Goal: Find specific page/section: Find specific page/section

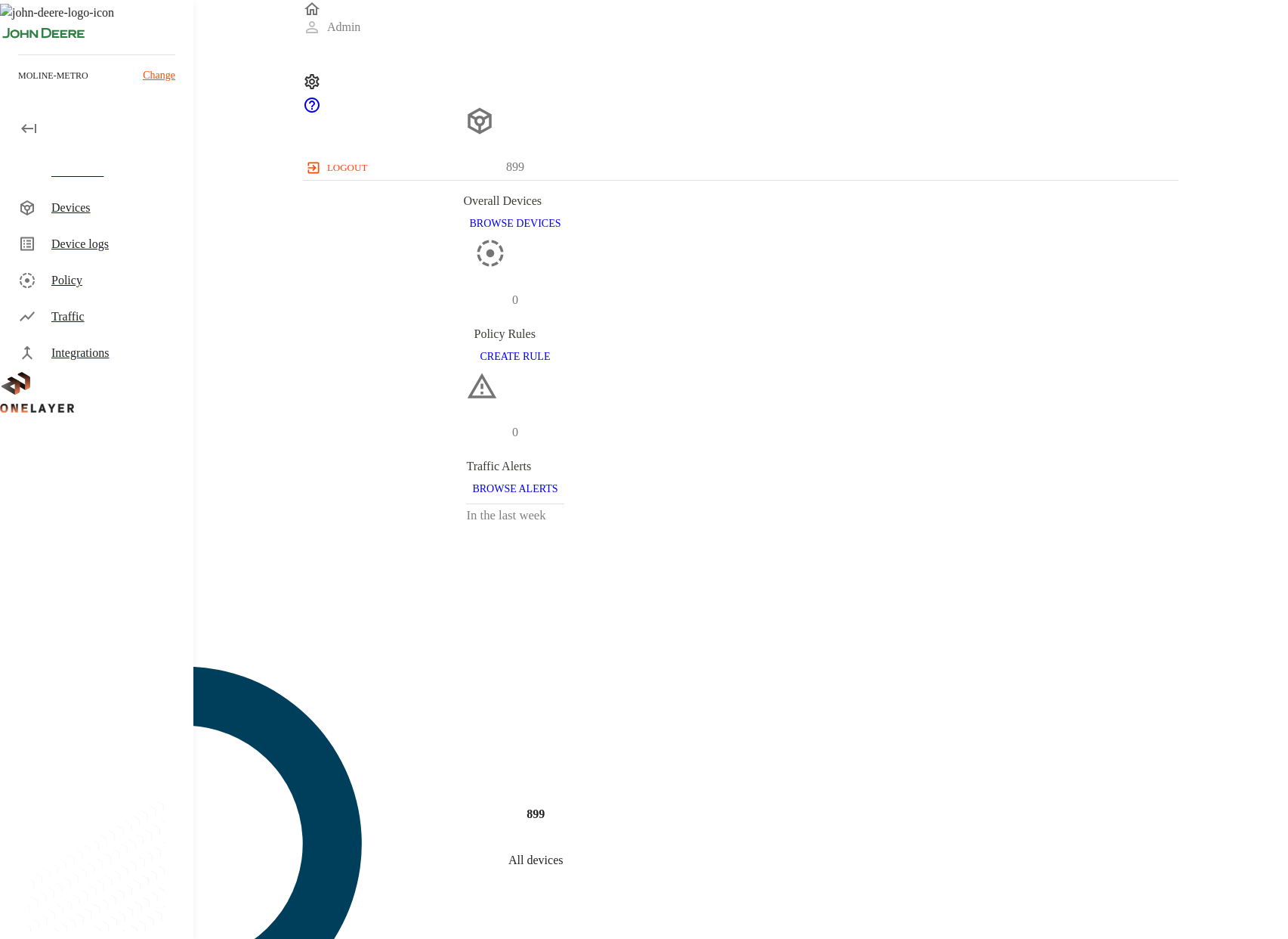
scroll to position [272, 0]
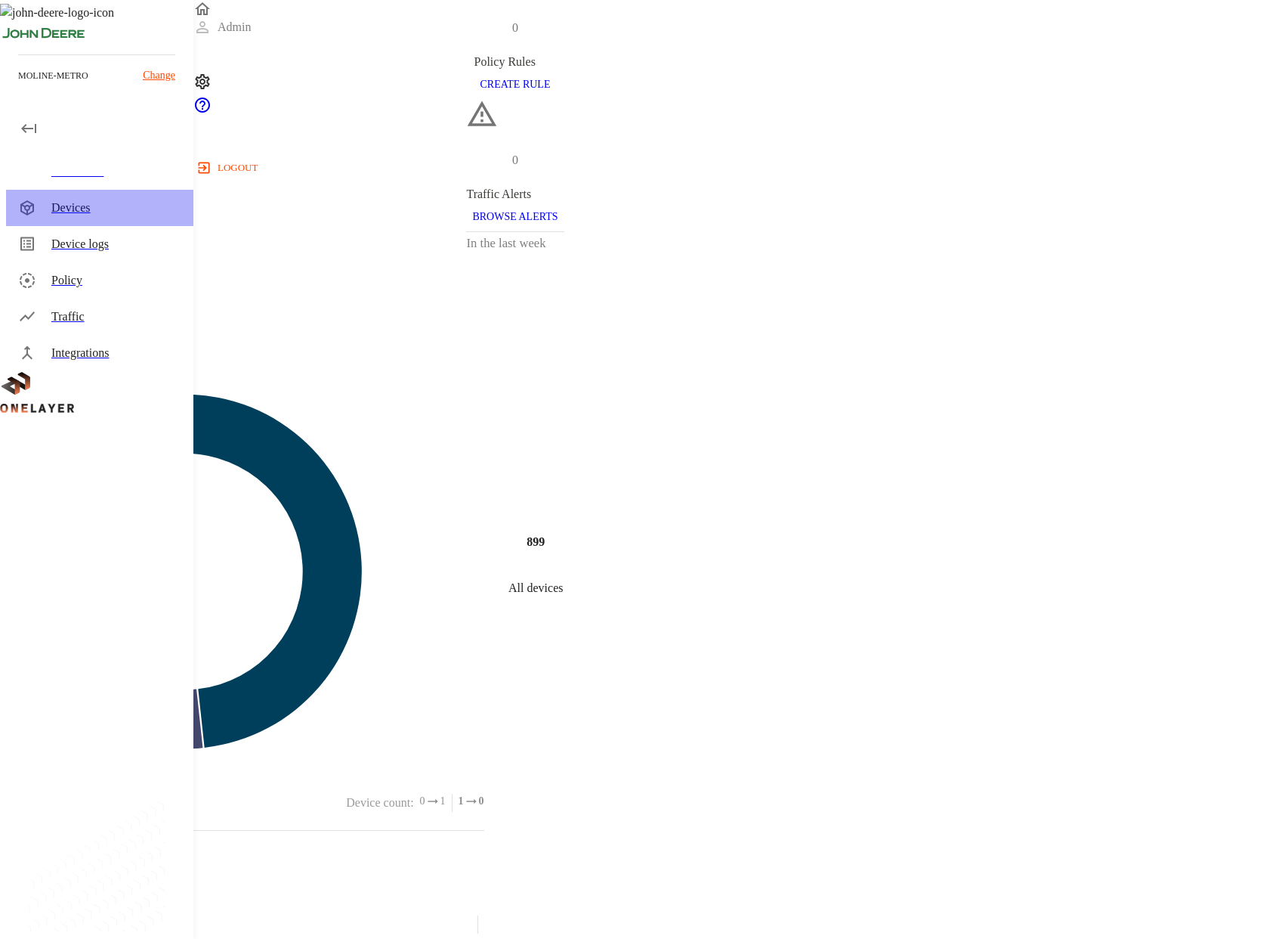
click at [62, 203] on div "Devices" at bounding box center [116, 207] width 130 height 18
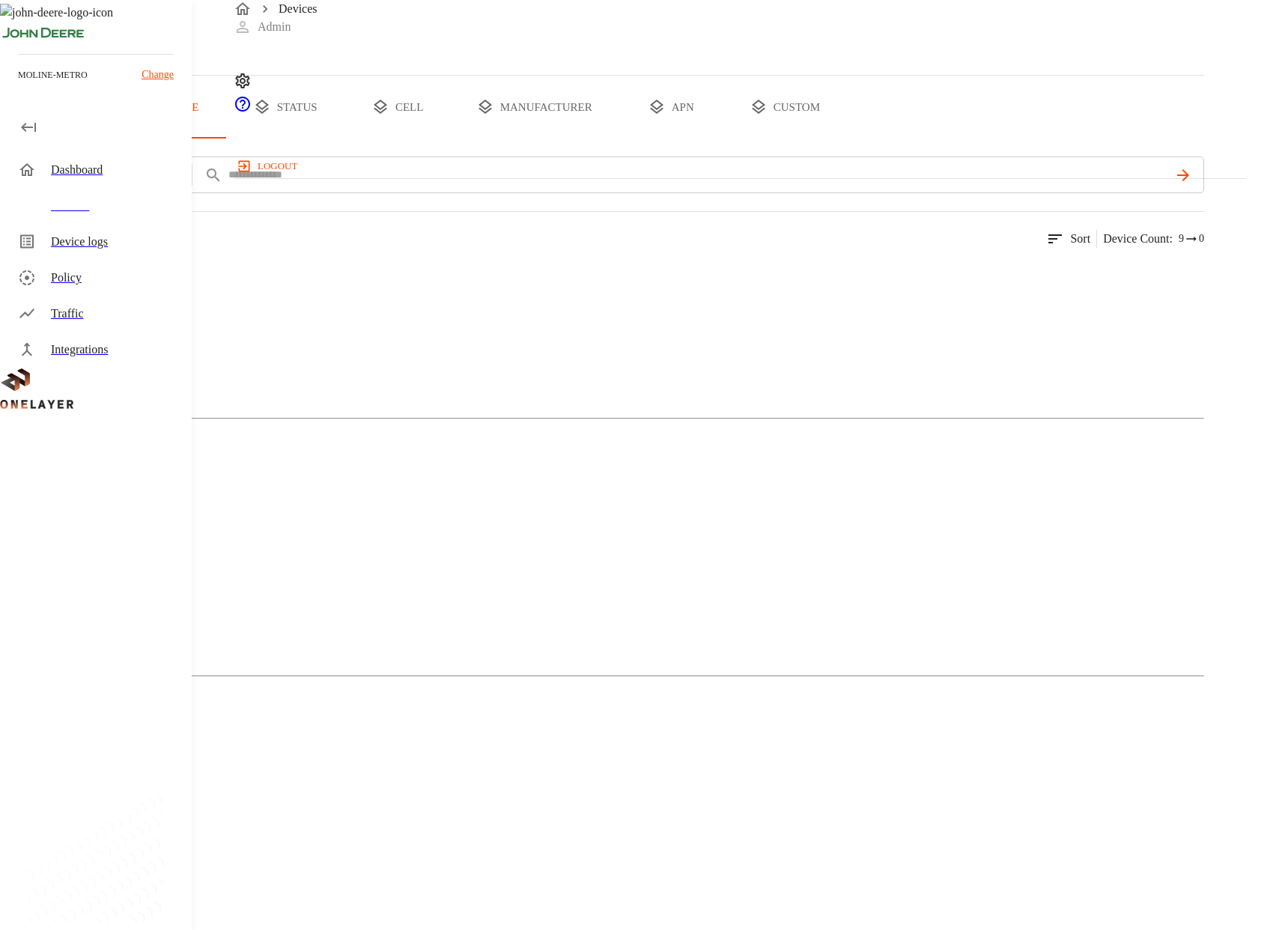
click at [341, 139] on button "status" at bounding box center [285, 107] width 112 height 63
click at [120, 356] on icon at bounding box center [75, 311] width 90 height 90
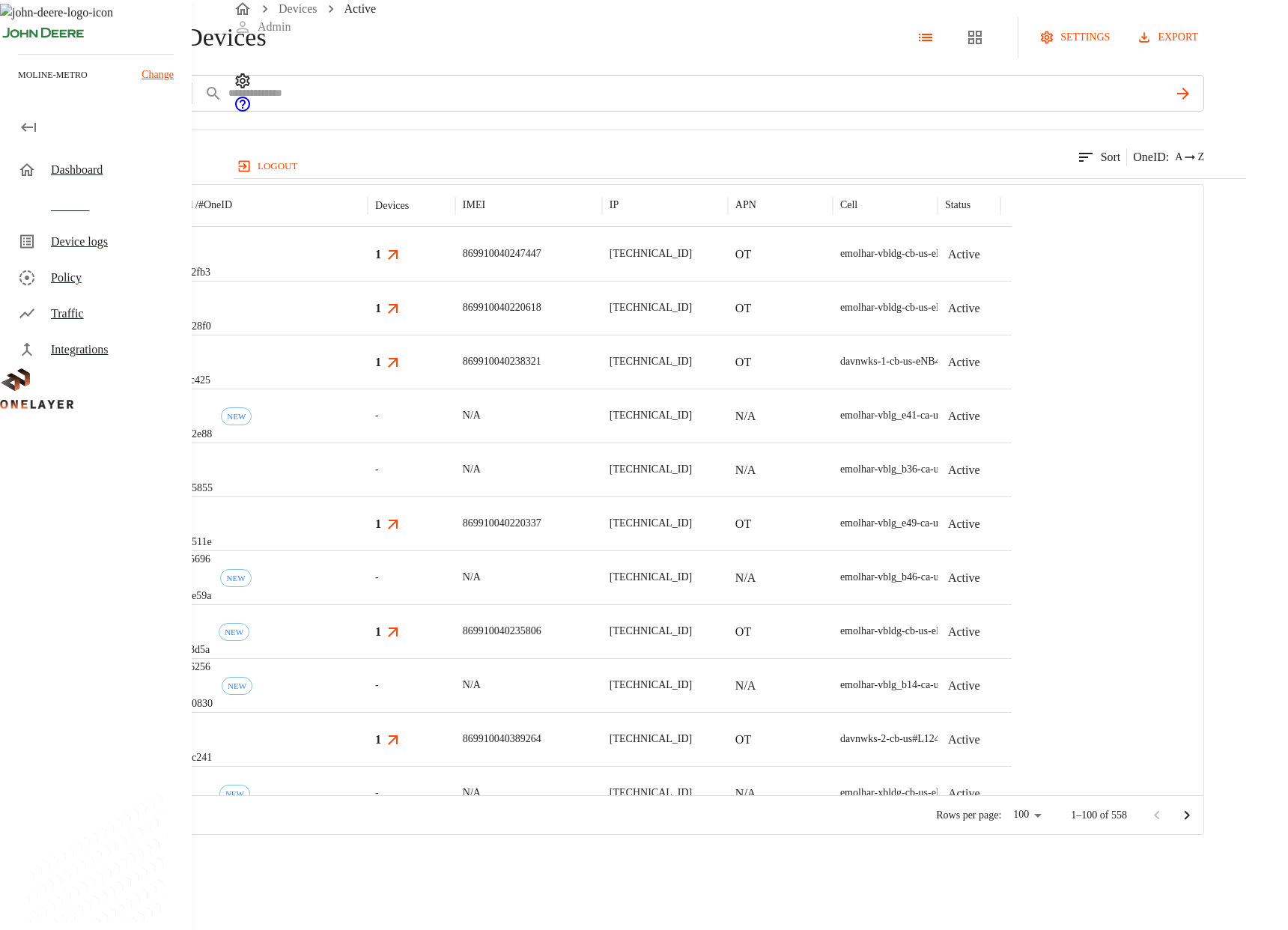
click at [52, 166] on p "558 results" at bounding box center [26, 157] width 52 height 18
click at [301, 15] on link "Devices" at bounding box center [298, 9] width 39 height 13
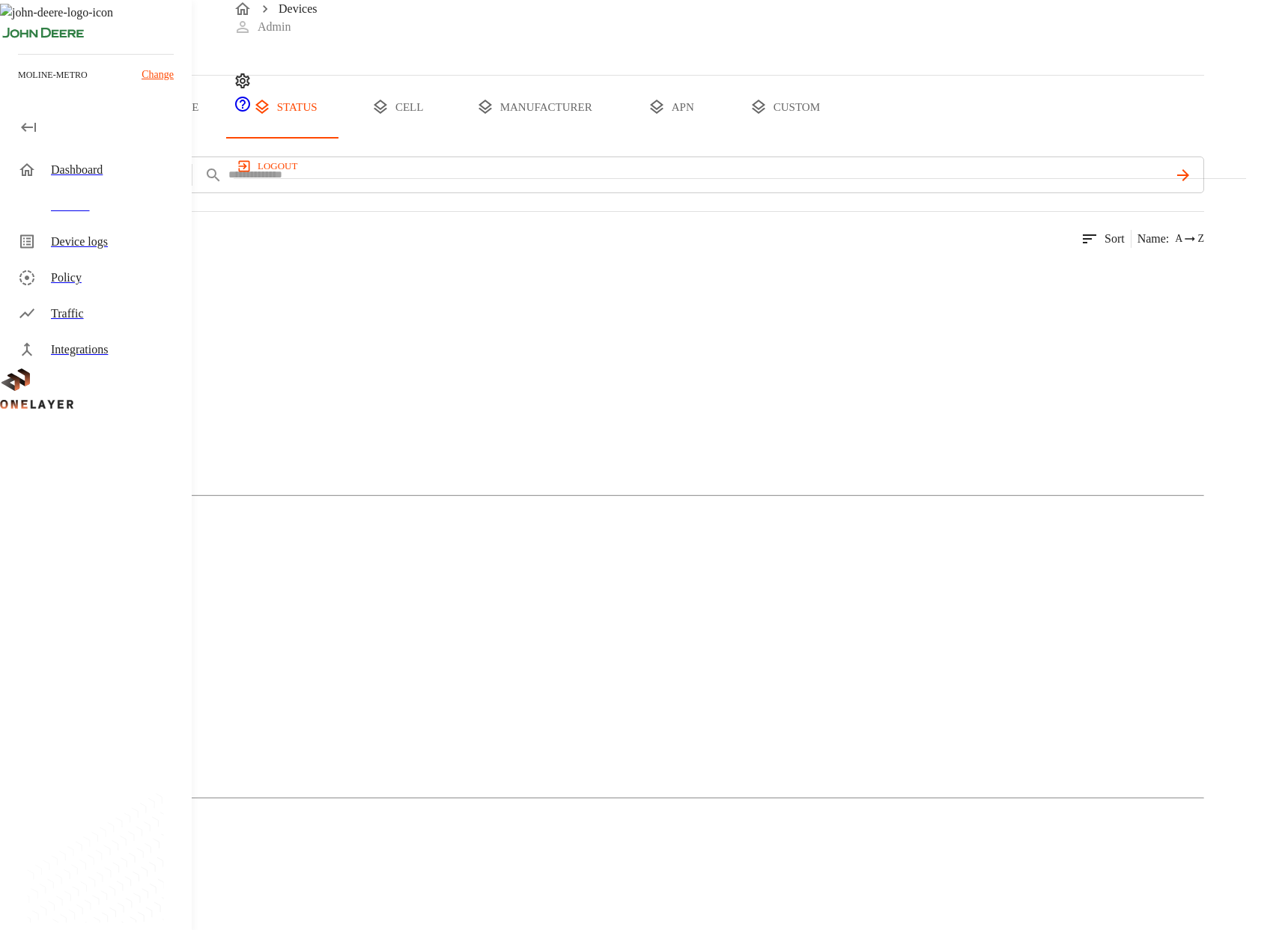
click at [523, 811] on ul "38 Devices 9 Models" at bounding box center [602, 829] width 1205 height 36
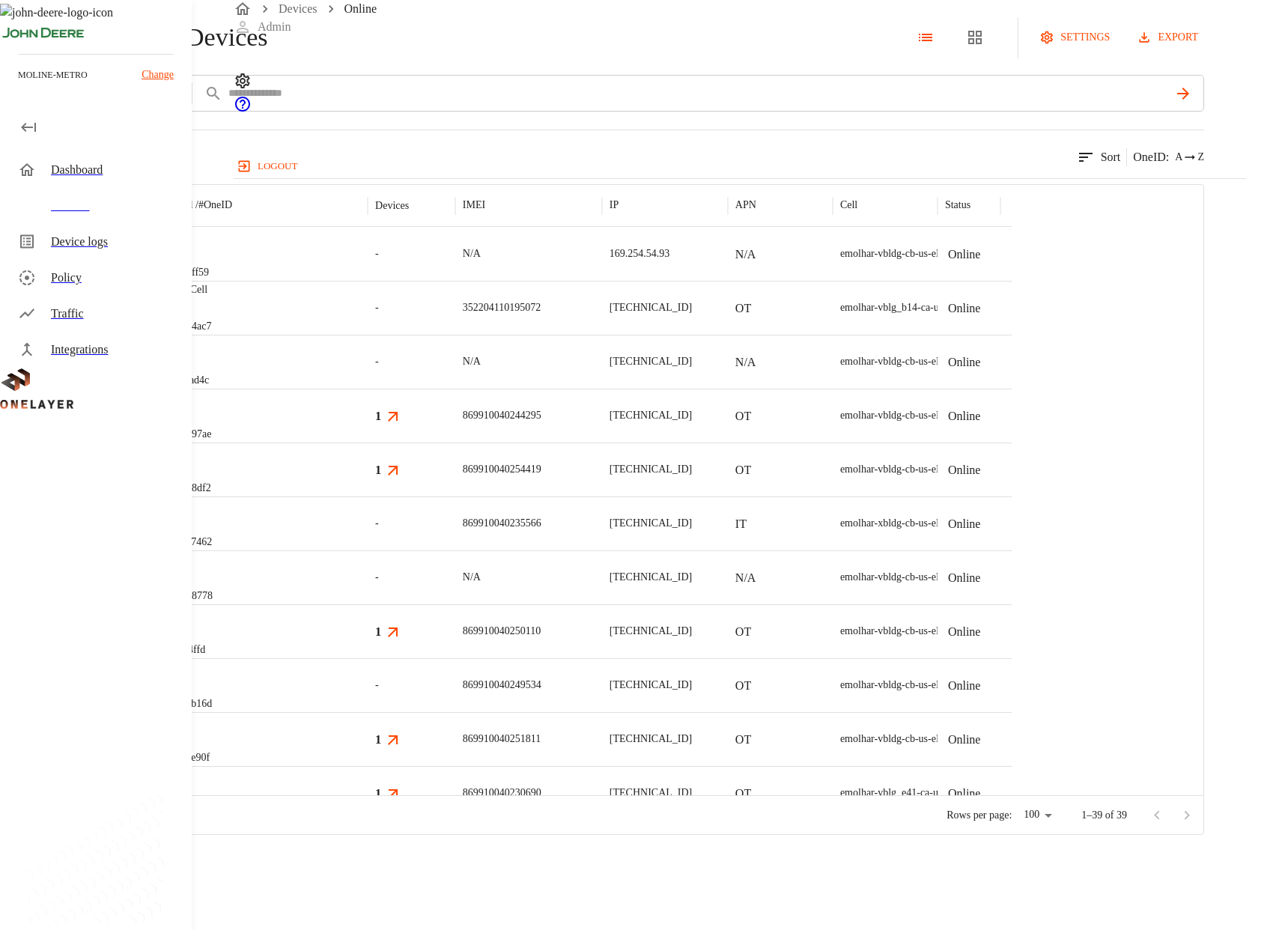
click at [143, 166] on p "match your criteria." at bounding box center [95, 157] width 94 height 18
click at [46, 166] on p "39 results" at bounding box center [23, 157] width 46 height 18
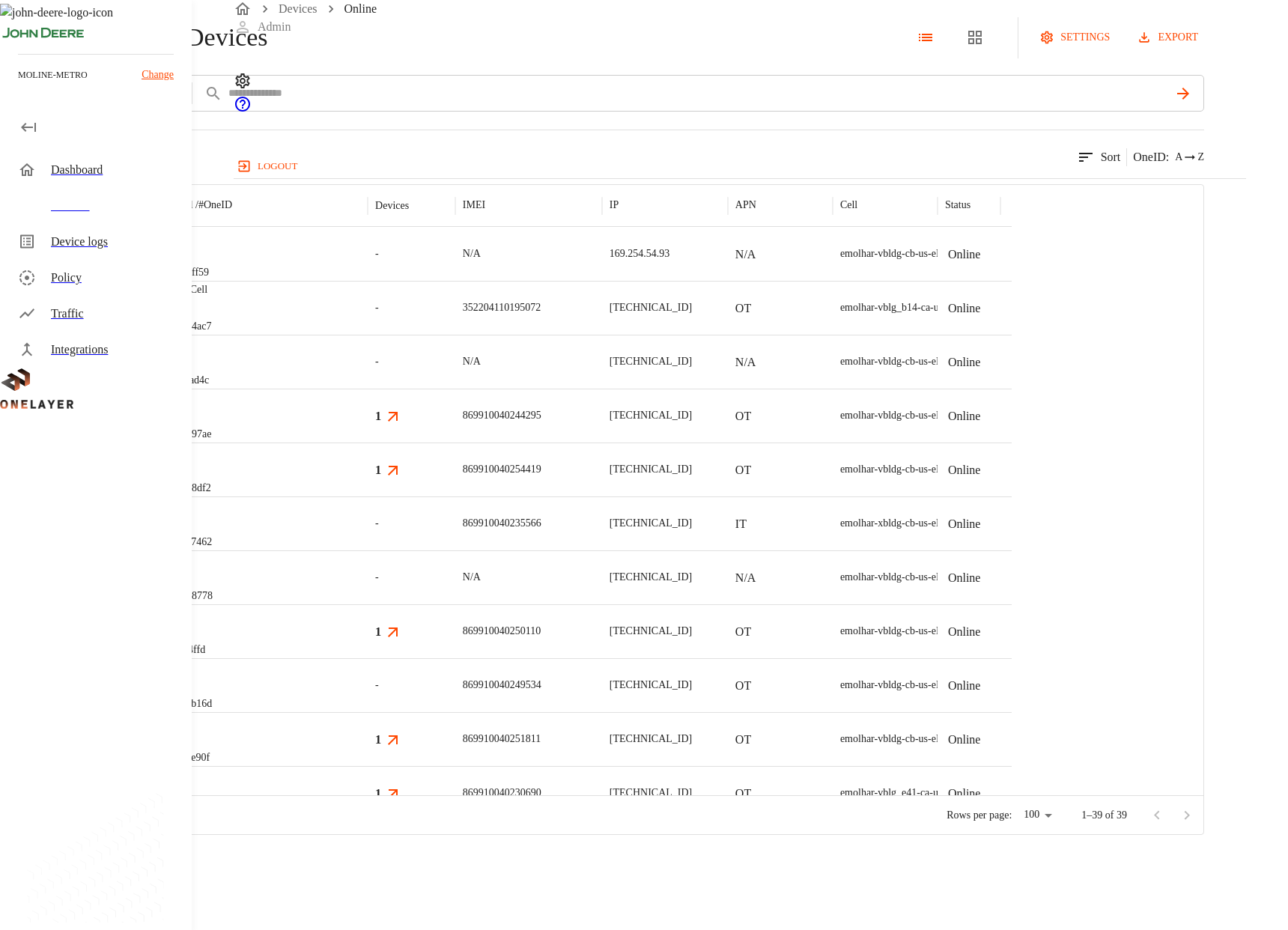
click at [46, 166] on p "39 results" at bounding box center [23, 157] width 46 height 18
click at [350, 166] on div "39 results match your criteria. Sort OneID : A Z" at bounding box center [602, 147] width 1205 height 37
click at [301, 15] on link "Devices" at bounding box center [298, 9] width 39 height 13
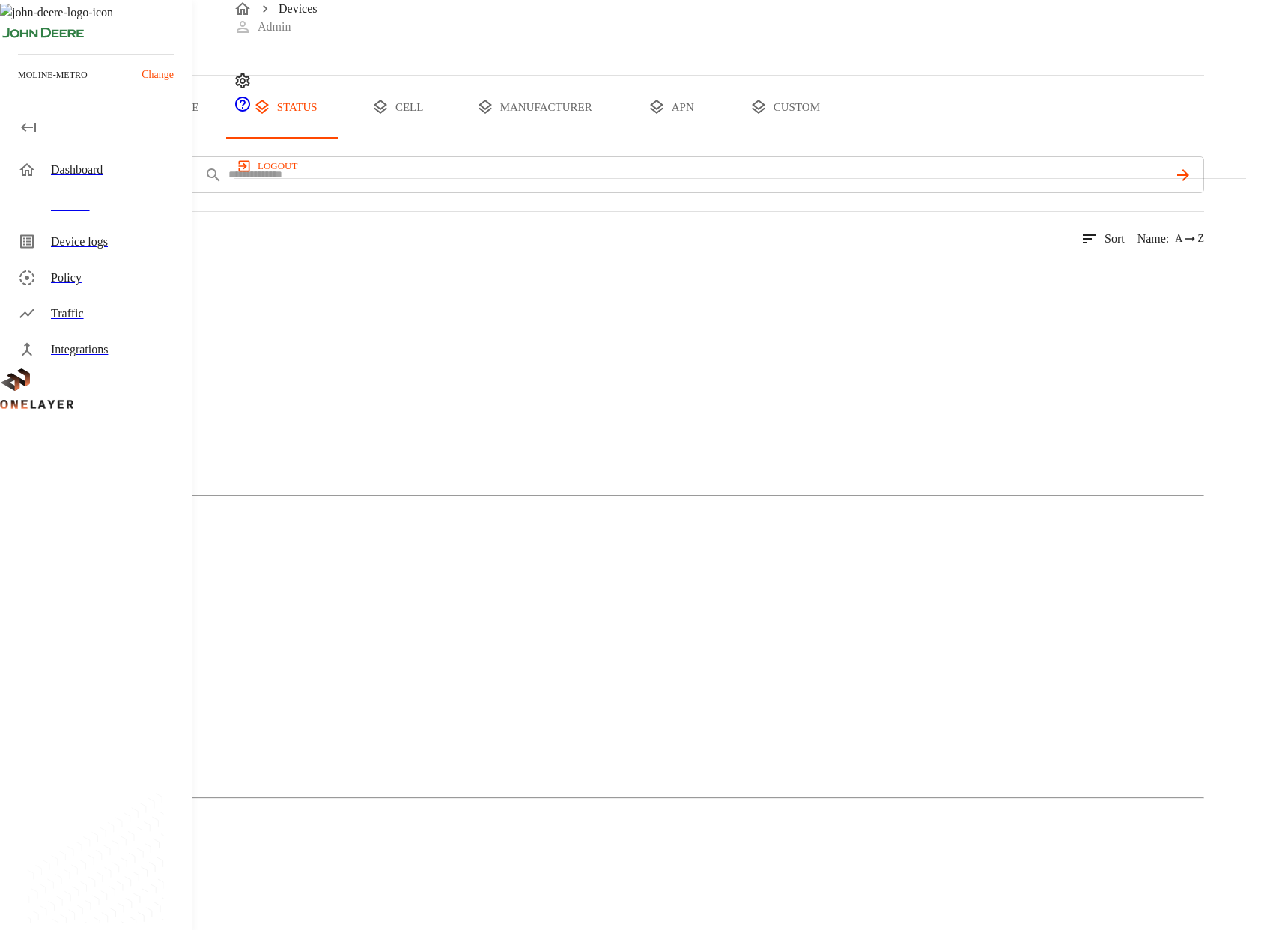
click at [229, 139] on button "type" at bounding box center [173, 107] width 112 height 63
drag, startPoint x: 683, startPoint y: 66, endPoint x: 677, endPoint y: 57, distance: 10.8
click at [680, 66] on div "Devices" at bounding box center [602, 37] width 1205 height 75
